Goal: Find specific page/section: Find specific page/section

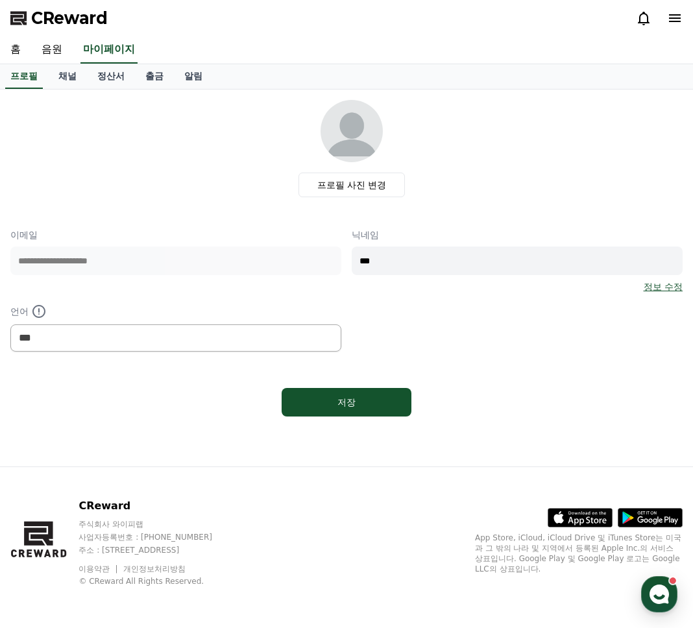
select select "**********"
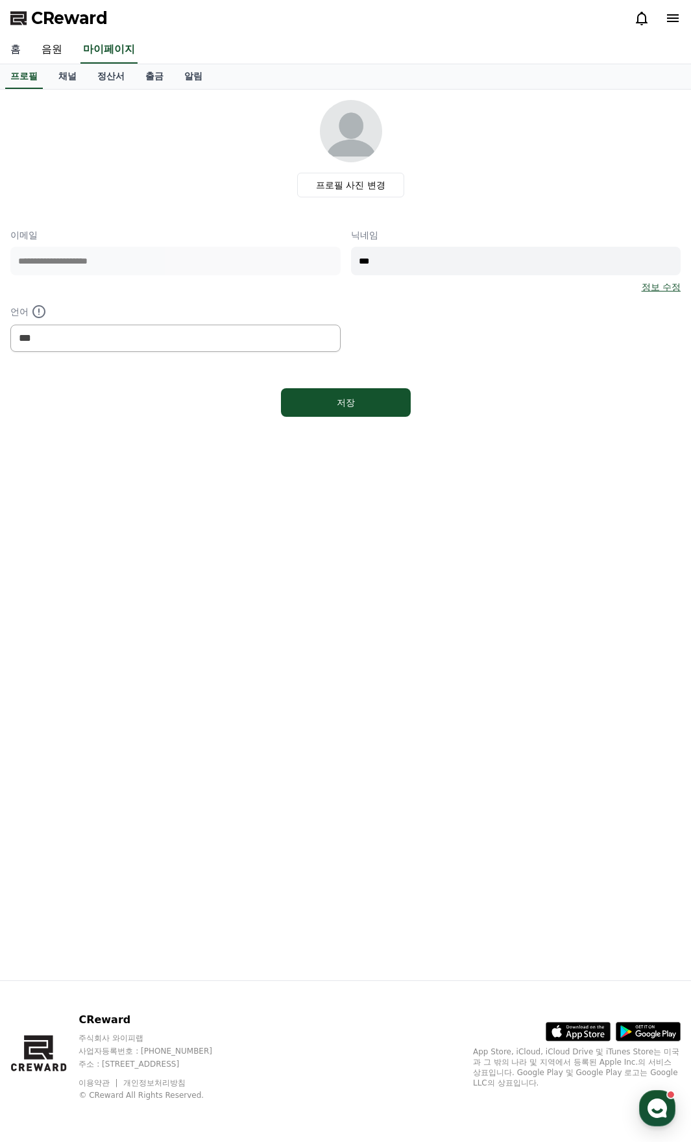
click at [14, 55] on link "홈" at bounding box center [15, 49] width 31 height 27
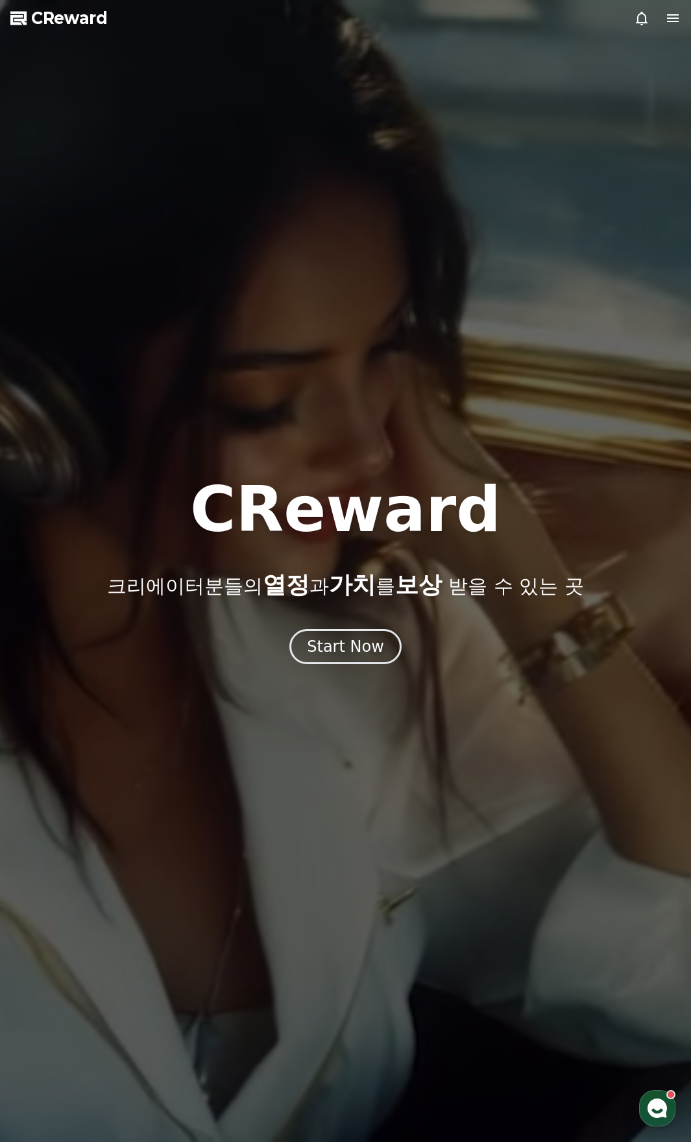
select select "**********"
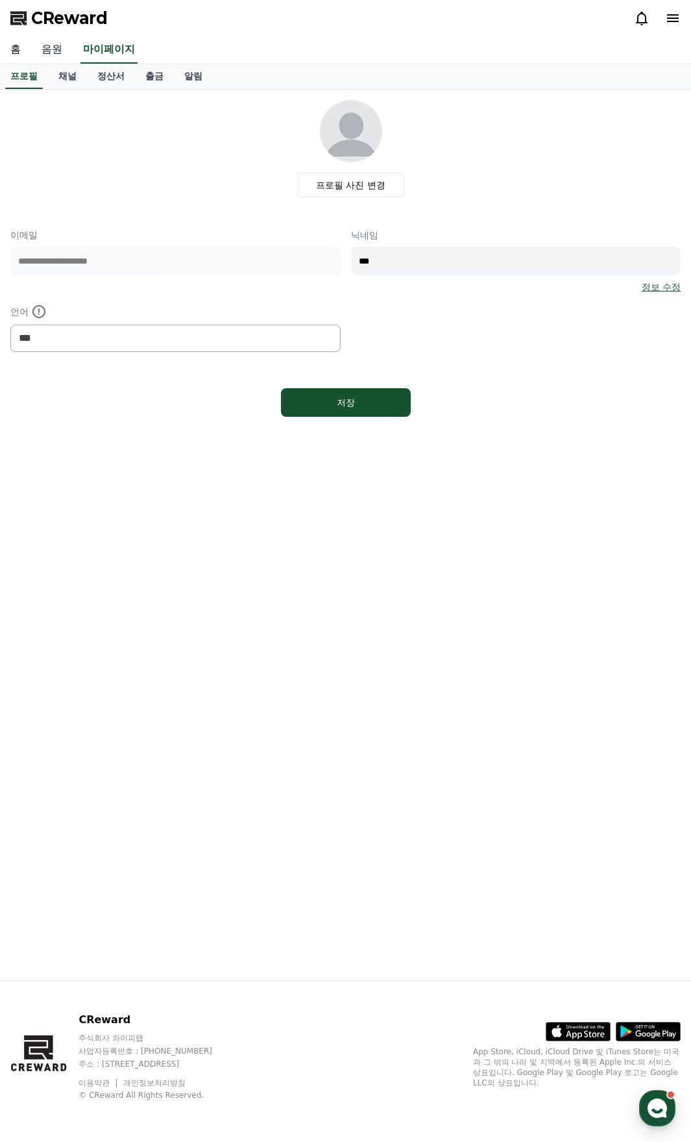
click at [53, 52] on link "음원" at bounding box center [52, 49] width 42 height 27
